Goal: Information Seeking & Learning: Understand process/instructions

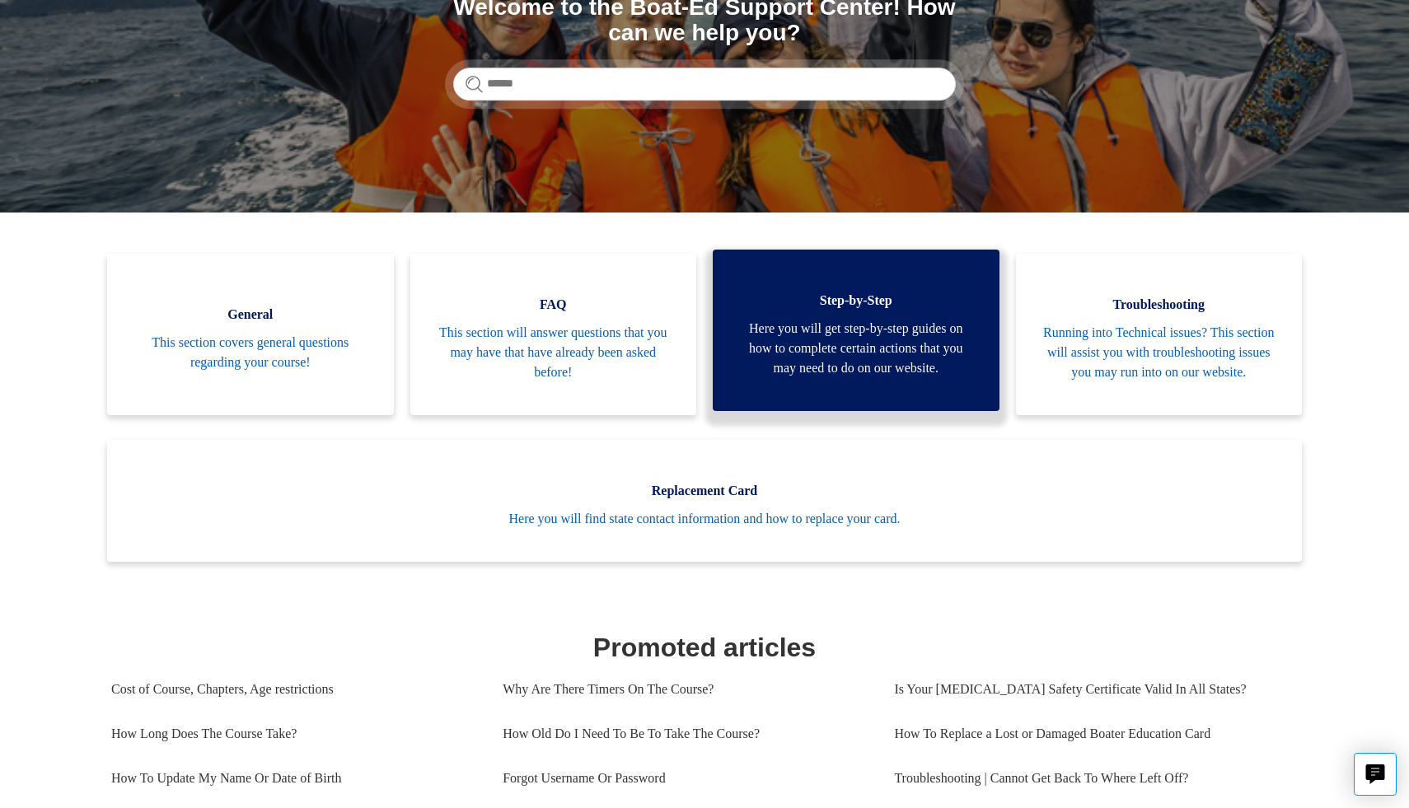
scroll to position [241, 0]
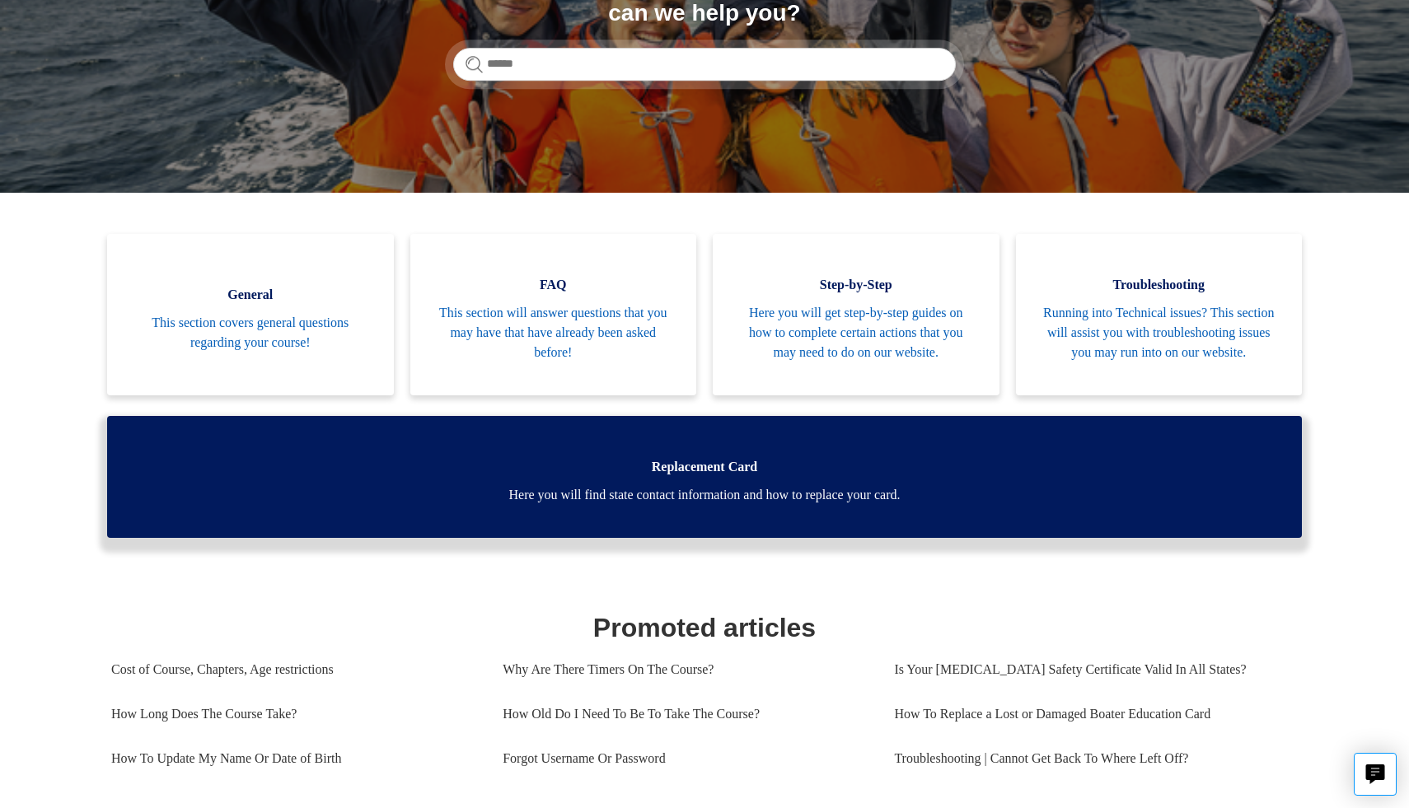
click at [891, 505] on span "Here you will find state contact information and how to replace your card." at bounding box center [704, 495] width 1145 height 20
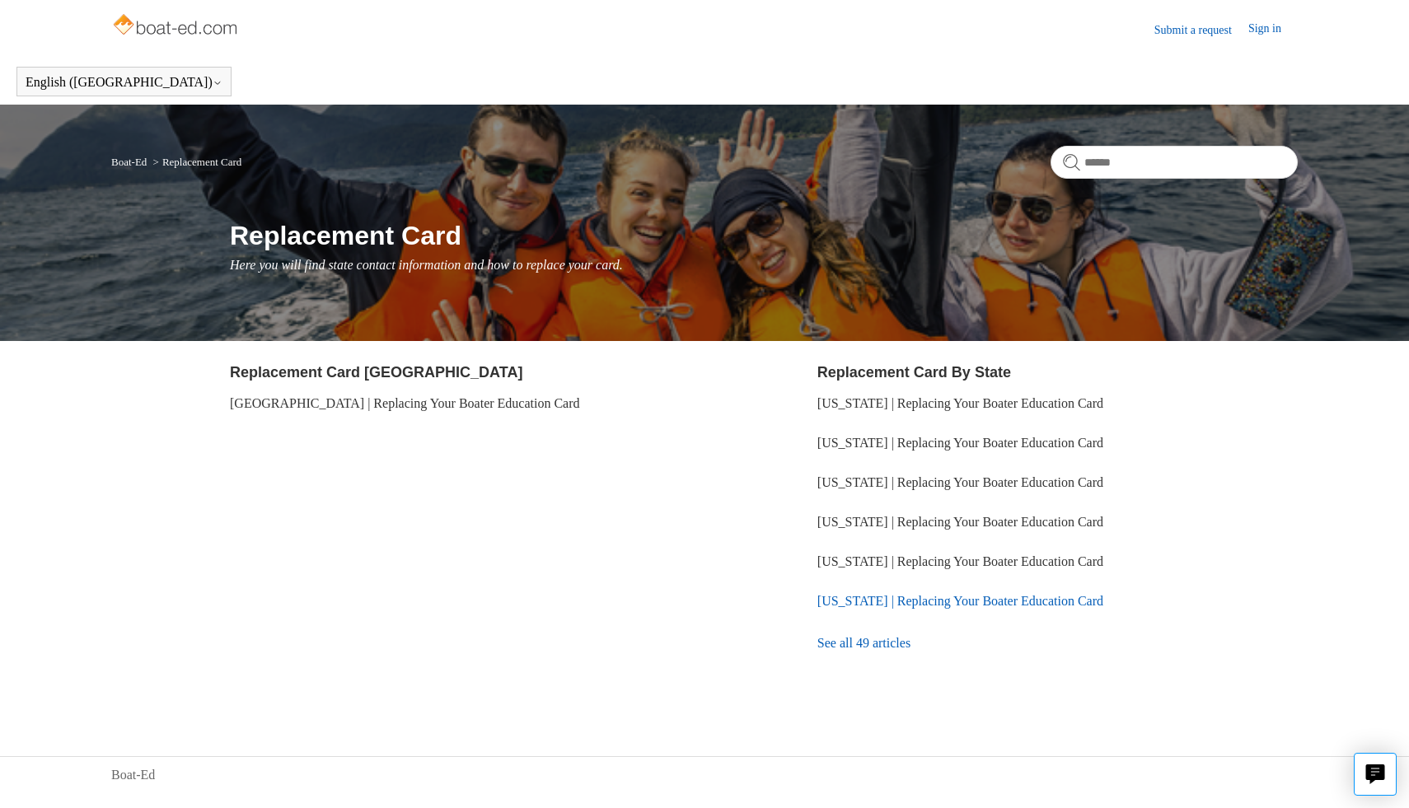
click at [911, 602] on link "[US_STATE] | Replacing Your Boater Education Card" at bounding box center [960, 601] width 286 height 14
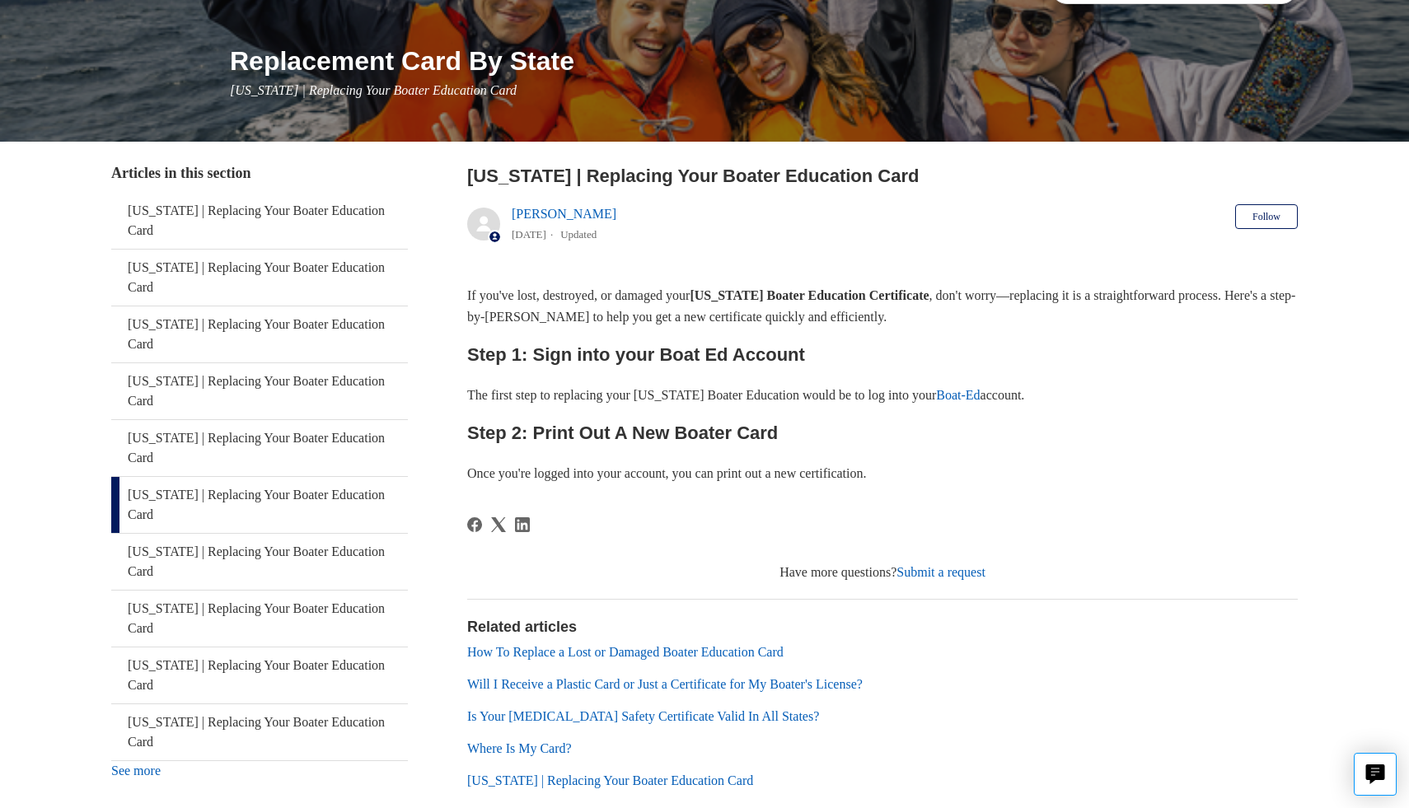
scroll to position [178, 0]
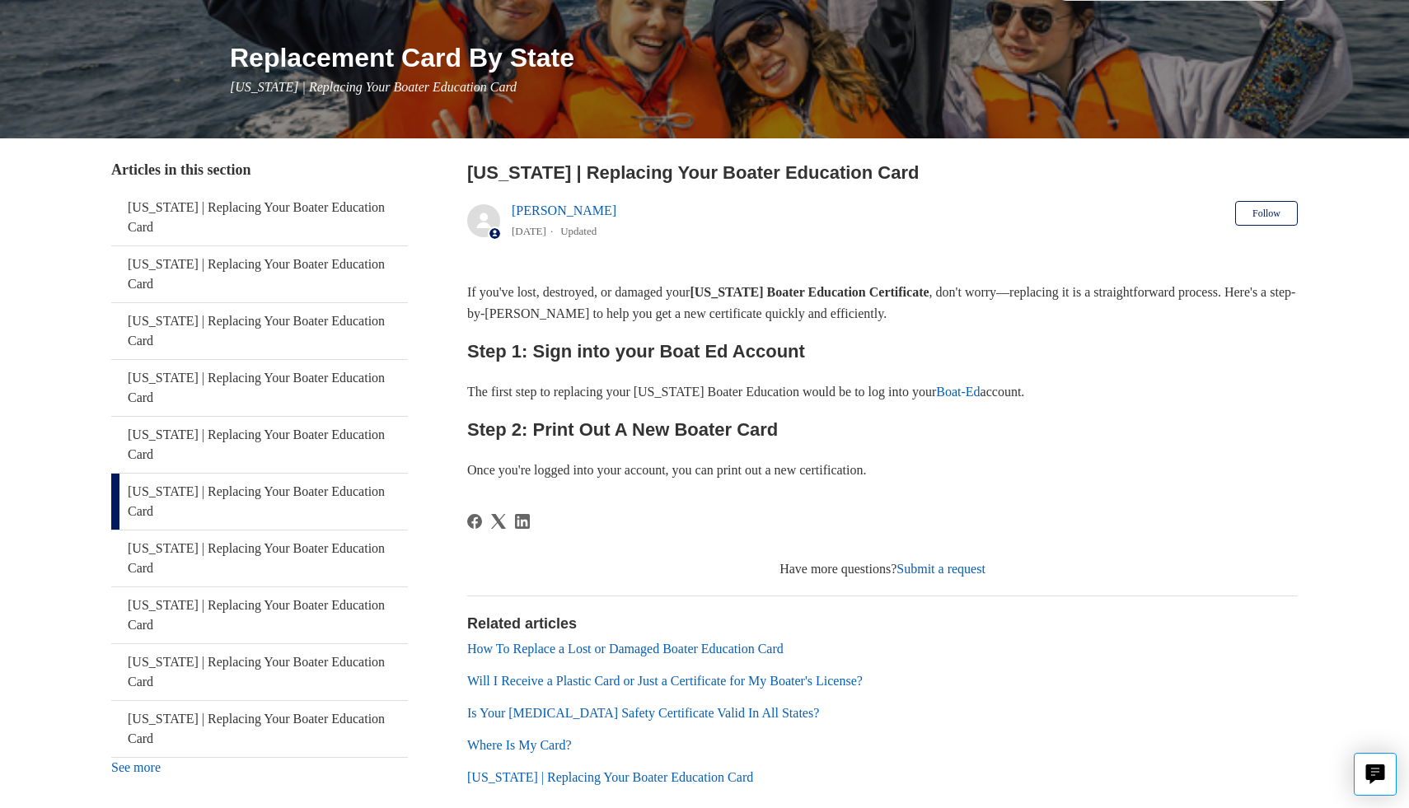
click at [978, 389] on link "Boat-Ed" at bounding box center [958, 392] width 44 height 14
